Goal: Information Seeking & Learning: Learn about a topic

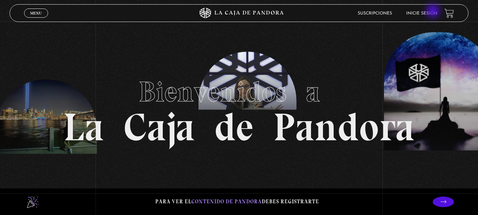
click at [434, 12] on link "Inicie sesión" at bounding box center [422, 13] width 31 height 4
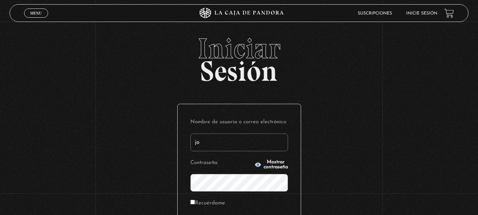
type input "[PERSON_NAME][EMAIL_ADDRESS][DOMAIN_NAME]"
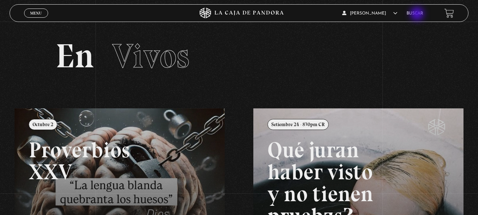
click at [418, 15] on link "Buscar" at bounding box center [415, 13] width 17 height 4
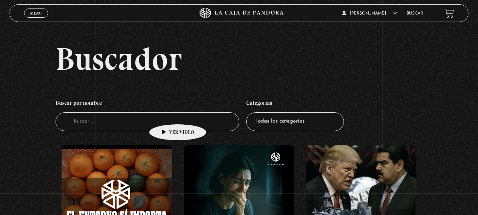
scroll to position [71, 0]
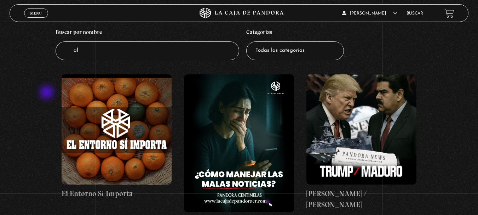
type input "a"
type input "paestina"
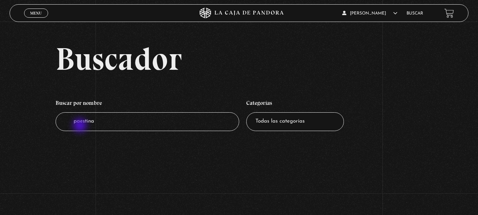
click at [81, 126] on input "paestina" at bounding box center [148, 121] width 184 height 19
type input "[GEOGRAPHIC_DATA]"
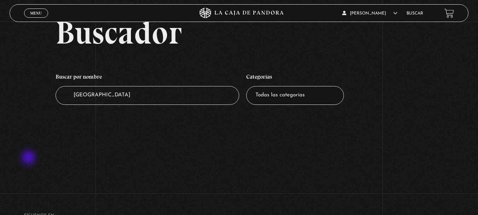
scroll to position [71, 0]
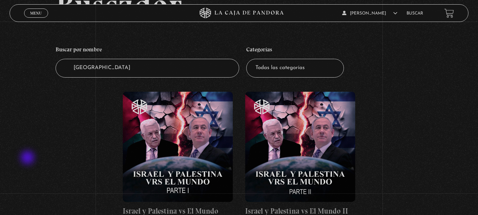
scroll to position [71, 0]
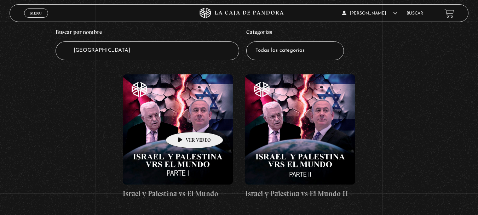
click at [183, 121] on figure at bounding box center [178, 129] width 110 height 110
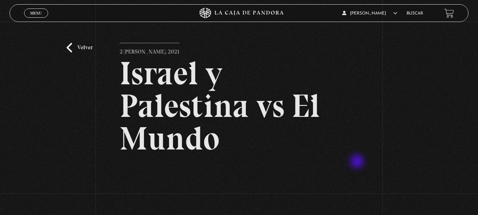
scroll to position [71, 0]
